Goal: Register for event/course

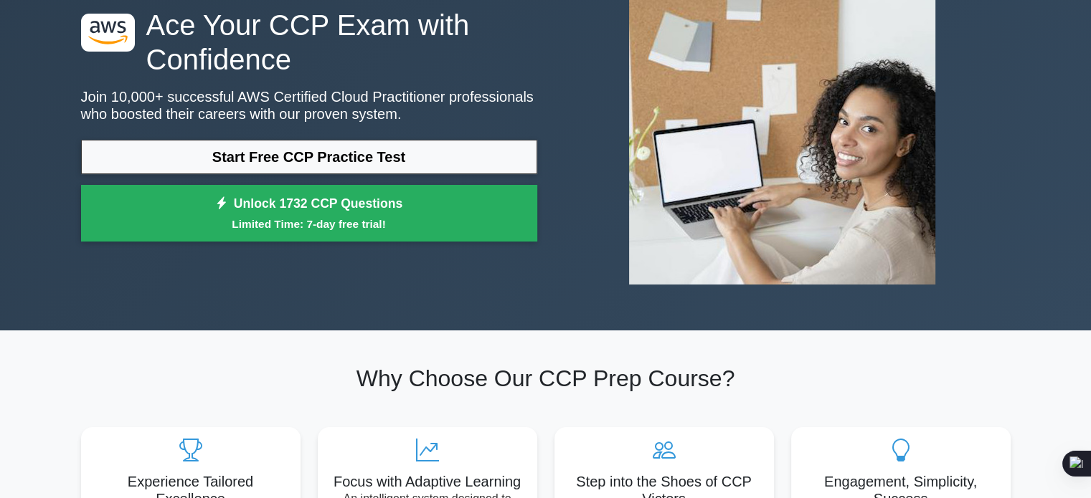
scroll to position [126, 0]
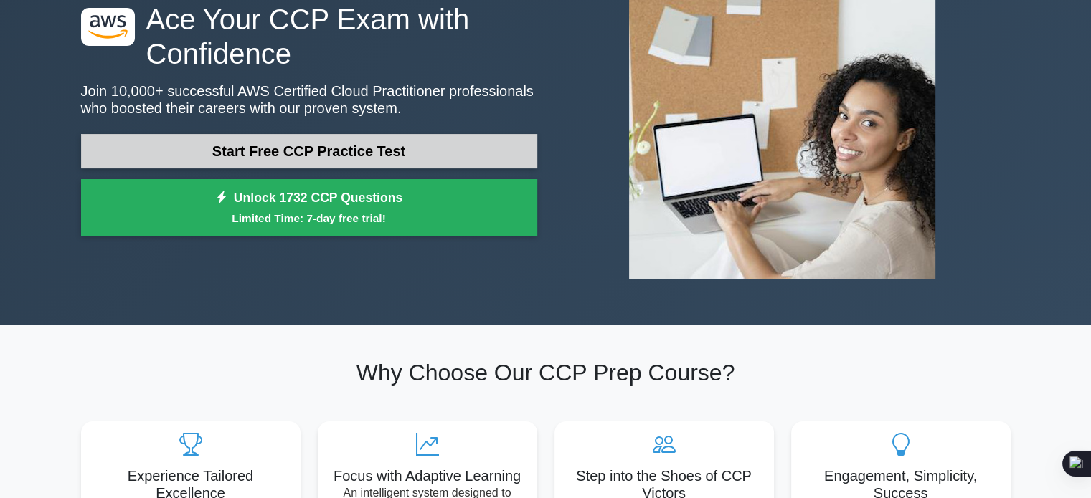
click at [425, 141] on link "Start Free CCP Practice Test" at bounding box center [309, 151] width 456 height 34
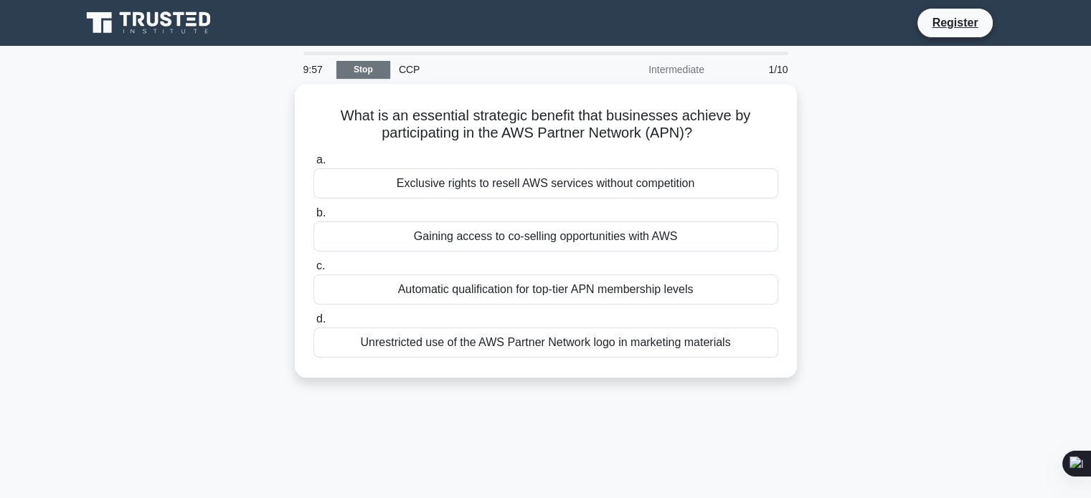
click at [357, 67] on link "Stop" at bounding box center [363, 70] width 54 height 18
